Goal: Information Seeking & Learning: Learn about a topic

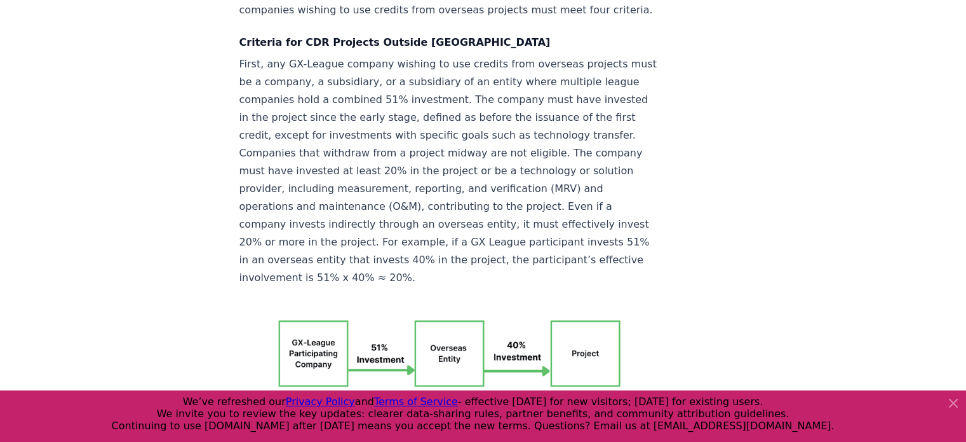
scroll to position [2338, 0]
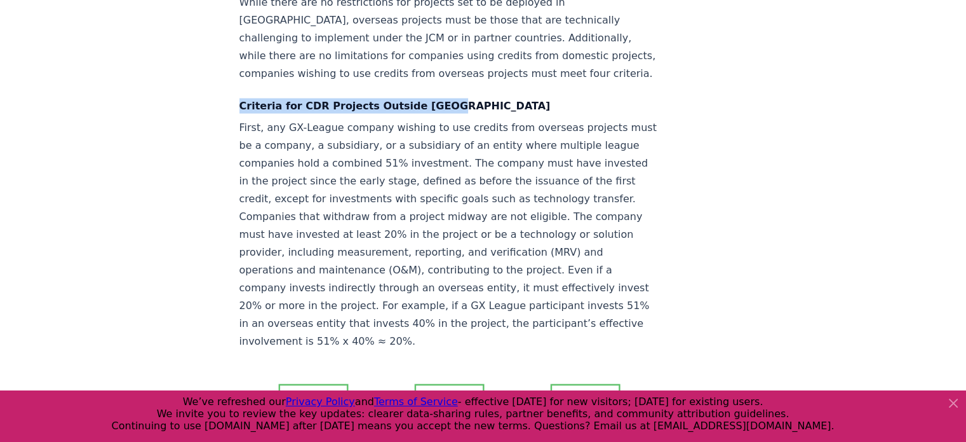
drag, startPoint x: 433, startPoint y: 86, endPoint x: 240, endPoint y: 86, distance: 193.1
click at [240, 98] on h4 "Criteria for CDR Projects Outside [GEOGRAPHIC_DATA]" at bounding box center [450, 105] width 421 height 15
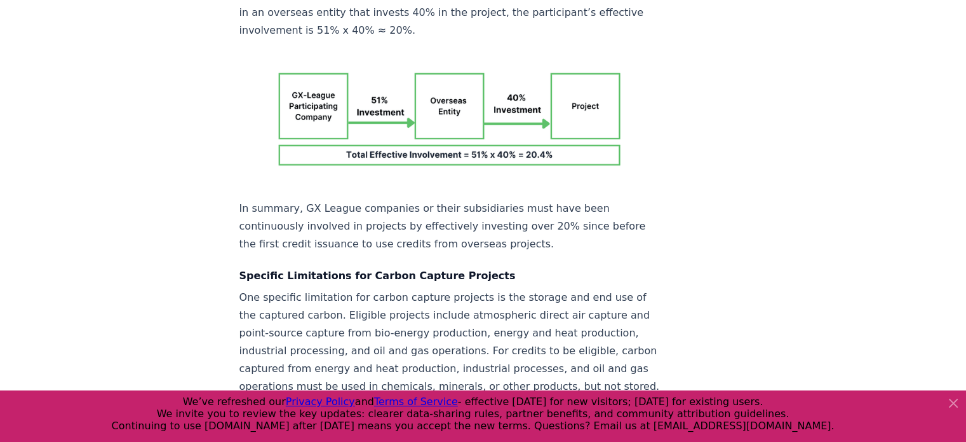
scroll to position [2668, 0]
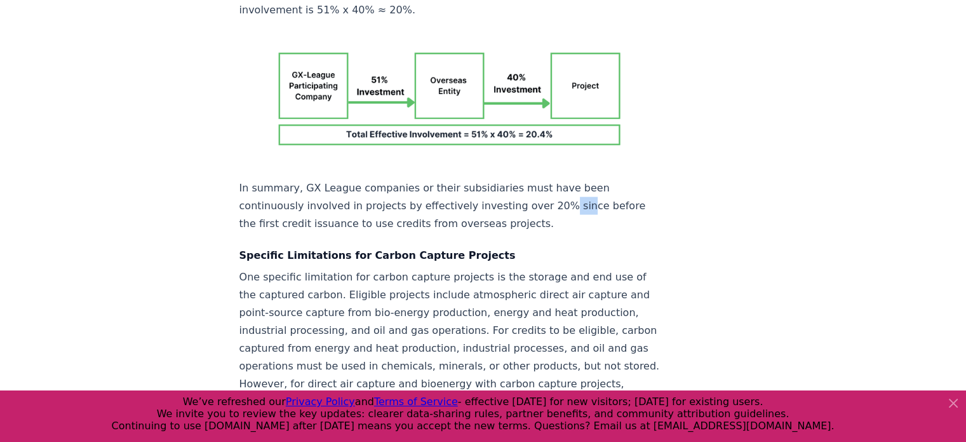
drag, startPoint x: 557, startPoint y: 175, endPoint x: 536, endPoint y: 172, distance: 21.8
drag, startPoint x: 536, startPoint y: 172, endPoint x: 463, endPoint y: 171, distance: 72.4
click at [463, 179] on p "In summary, GX League companies or their subsidiaries must have been continuous…" at bounding box center [450, 205] width 421 height 53
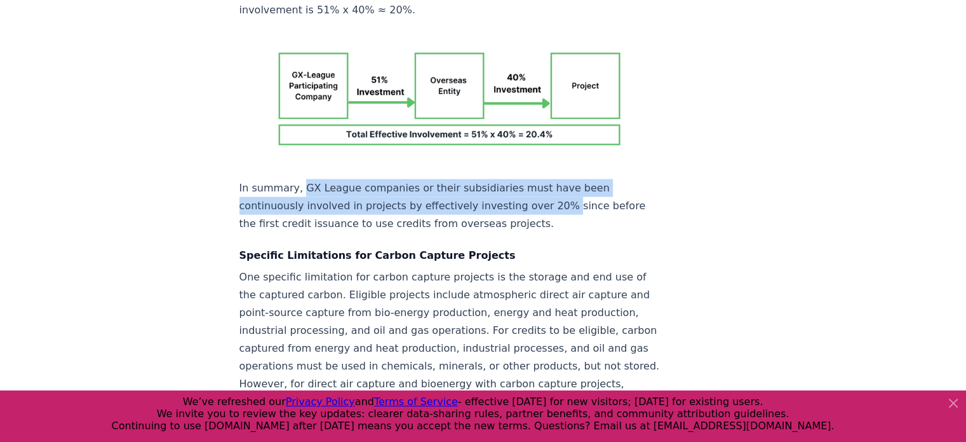
drag, startPoint x: 300, startPoint y: 158, endPoint x: 546, endPoint y: 177, distance: 246.6
click at [546, 179] on p "In summary, GX League companies or their subsidiaries must have been continuous…" at bounding box center [450, 205] width 421 height 53
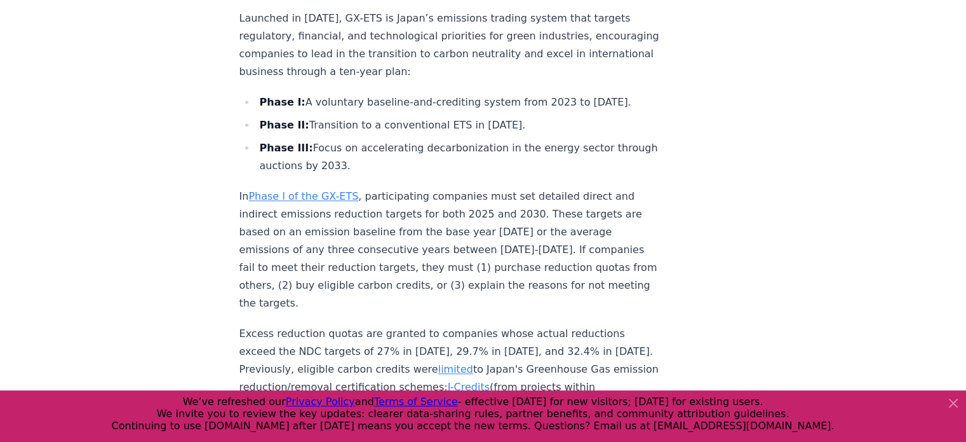
scroll to position [1398, 0]
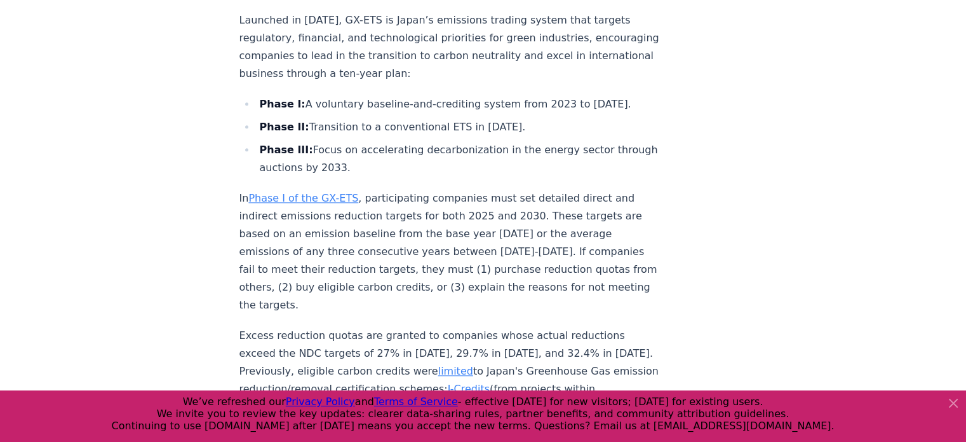
click at [339, 192] on link "Phase I of the GX-ETS" at bounding box center [303, 198] width 110 height 12
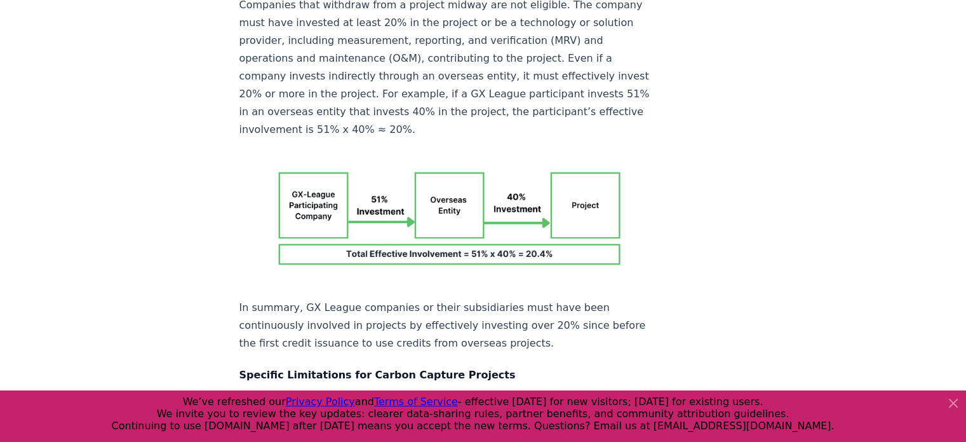
scroll to position [2546, 0]
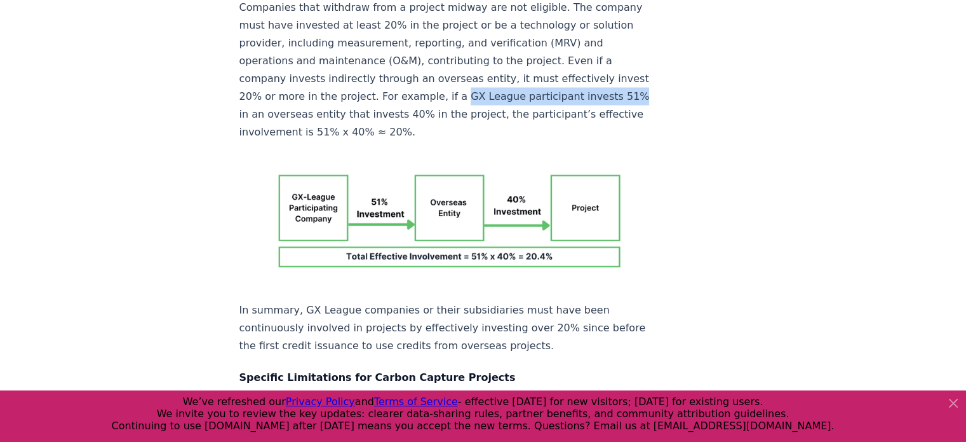
drag, startPoint x: 605, startPoint y: 78, endPoint x: 447, endPoint y: 78, distance: 157.6
click at [447, 78] on p "First, any GX-League company wishing to use credits from overseas projects must…" at bounding box center [450, 25] width 421 height 231
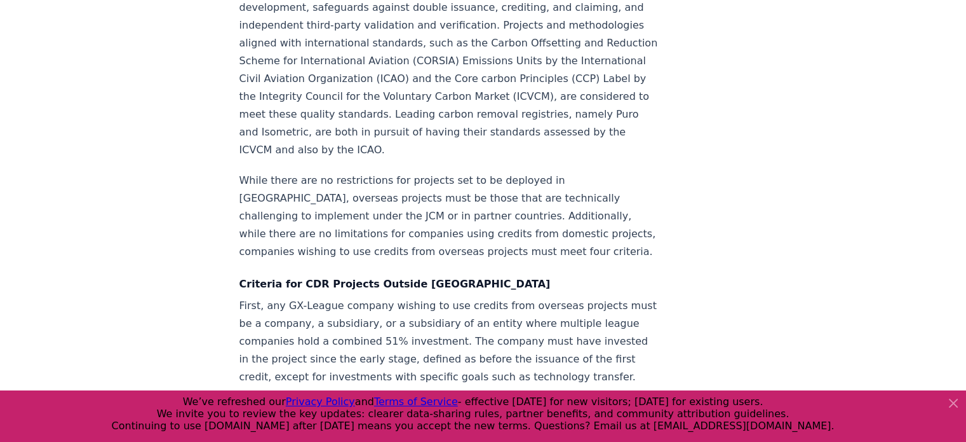
scroll to position [1843, 0]
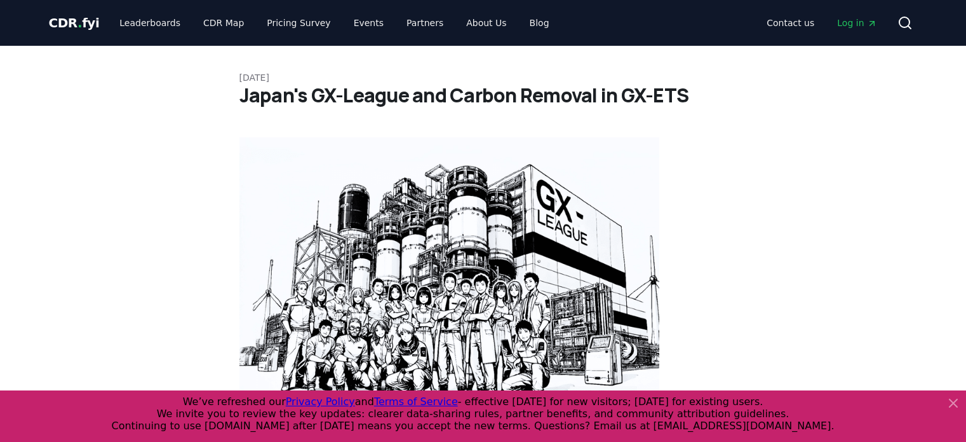
scroll to position [2465, 0]
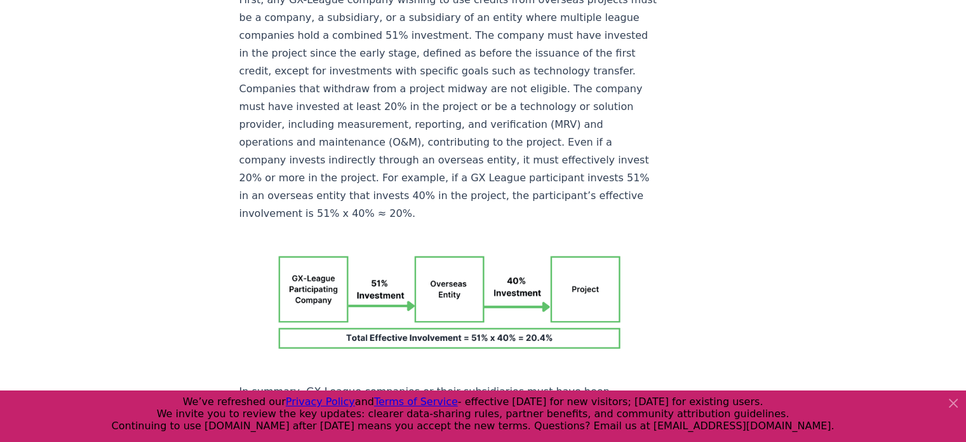
click at [82, 170] on div "[DATE] Japan's GX-League and Carbon Removal in GX-ETS A post by [PERSON_NAME] .…" at bounding box center [483, 188] width 889 height 5214
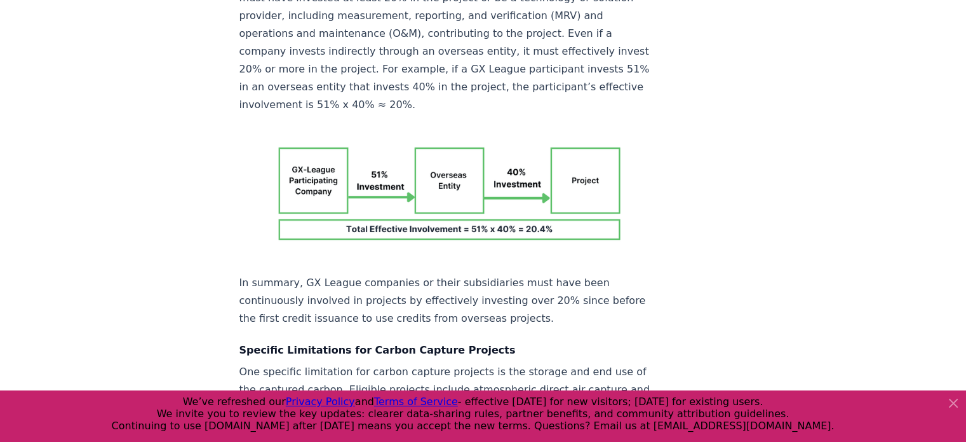
scroll to position [2592, 0]
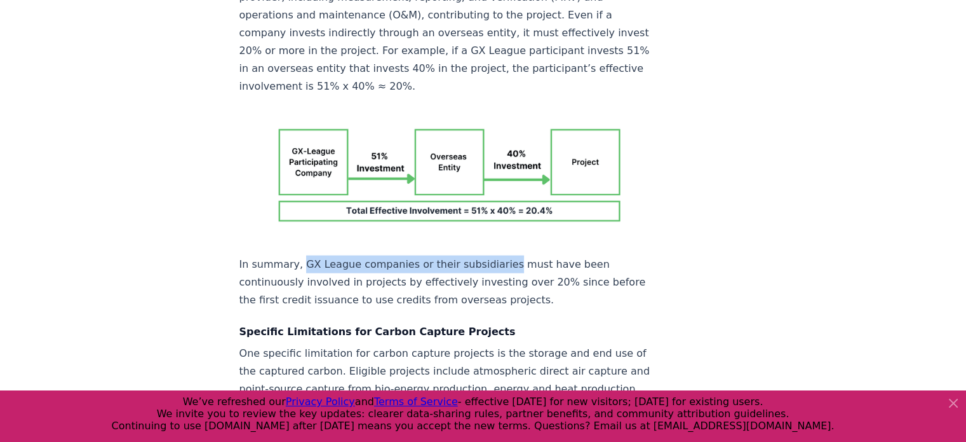
drag, startPoint x: 493, startPoint y: 230, endPoint x: 297, endPoint y: 234, distance: 195.7
click at [297, 255] on p "In summary, GX League companies or their subsidiaries must have been continuous…" at bounding box center [450, 281] width 421 height 53
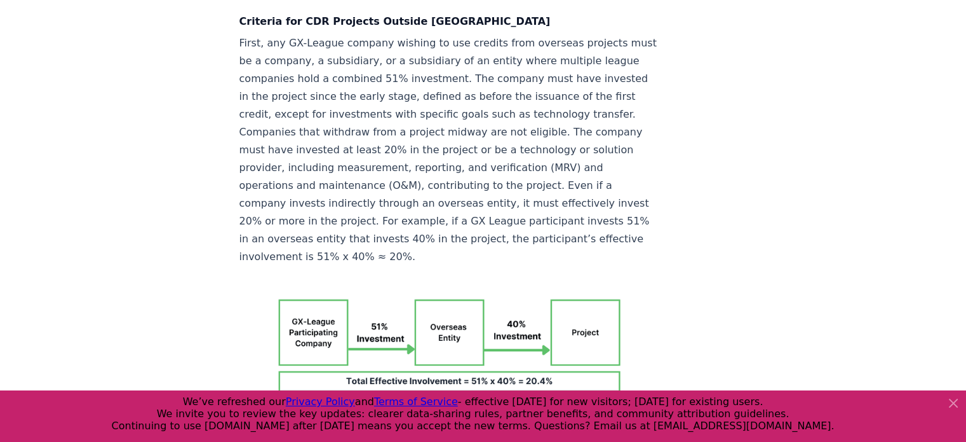
scroll to position [2402, 0]
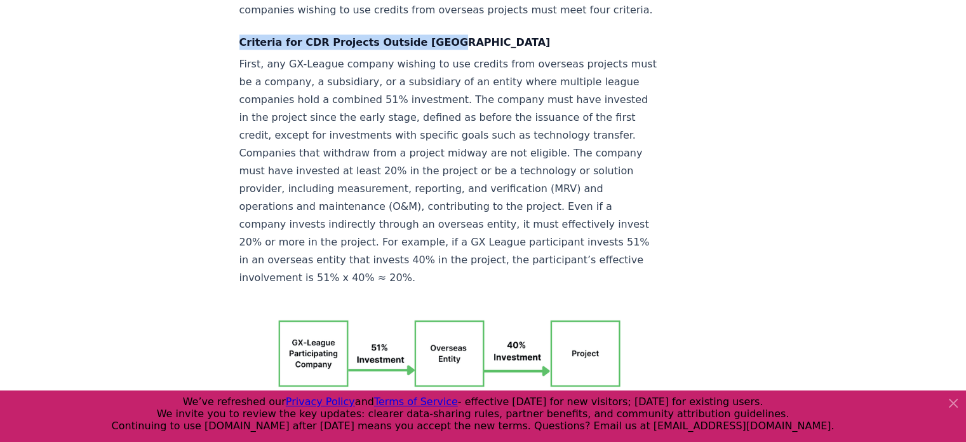
drag, startPoint x: 441, startPoint y: 23, endPoint x: 241, endPoint y: 22, distance: 200.1
click at [241, 34] on h4 "Criteria for CDR Projects Outside [GEOGRAPHIC_DATA]" at bounding box center [450, 41] width 421 height 15
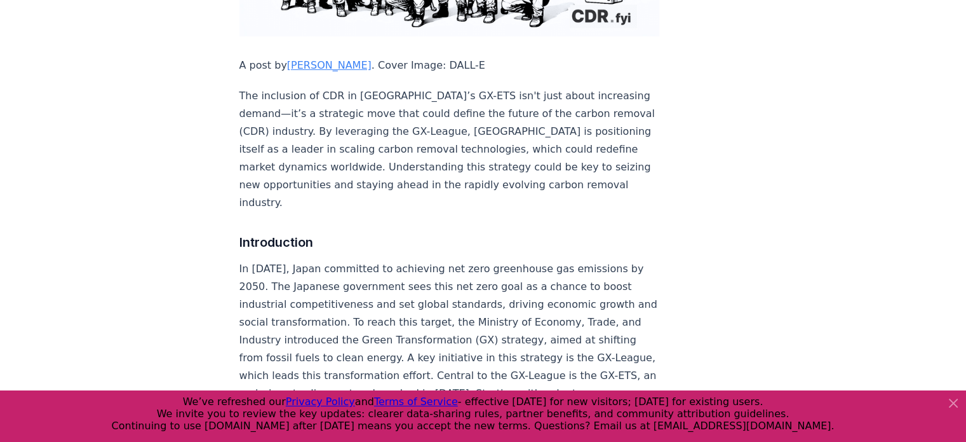
scroll to position [635, 0]
